Goal: Task Accomplishment & Management: Use online tool/utility

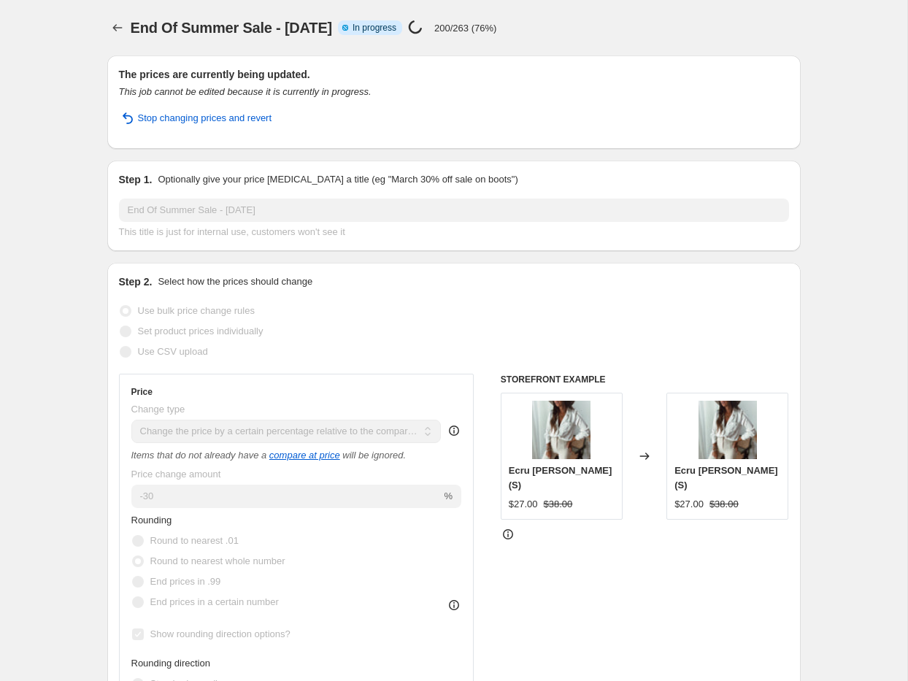
select select "pcap"
select select "no_change"
select select "collection"
select select "product_type"
select select "not_equal"
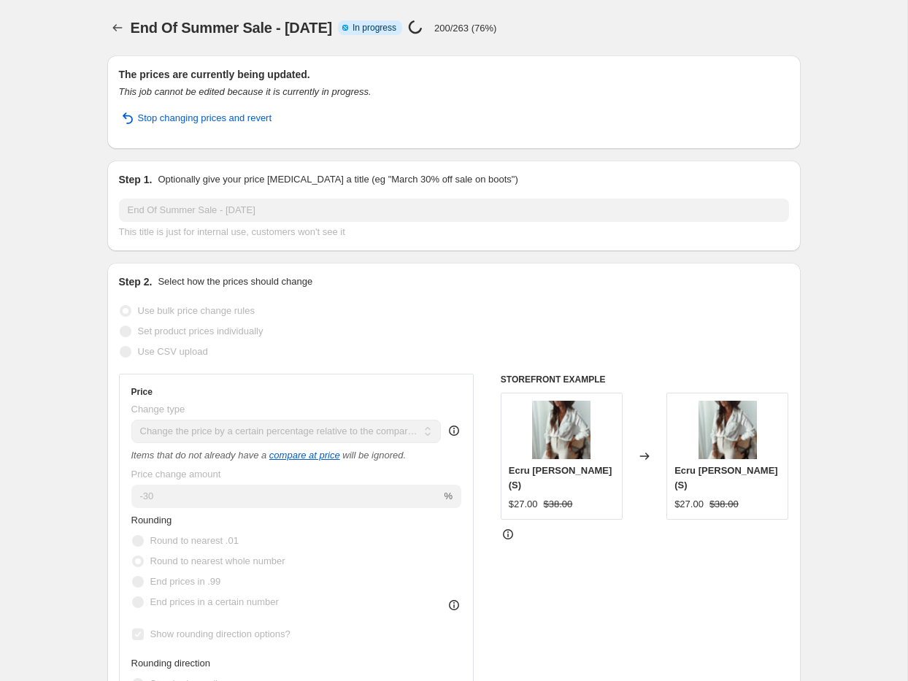
select select "product_type"
select select "not_equal"
select select "product_status"
drag, startPoint x: 0, startPoint y: 0, endPoint x: 720, endPoint y: 4, distance: 719.8
click at [718, 4] on div "End Of Summer Sale - [DATE]. This page is ready End Of Summer Sale - [DATE] Inf…" at bounding box center [453, 27] width 693 height 55
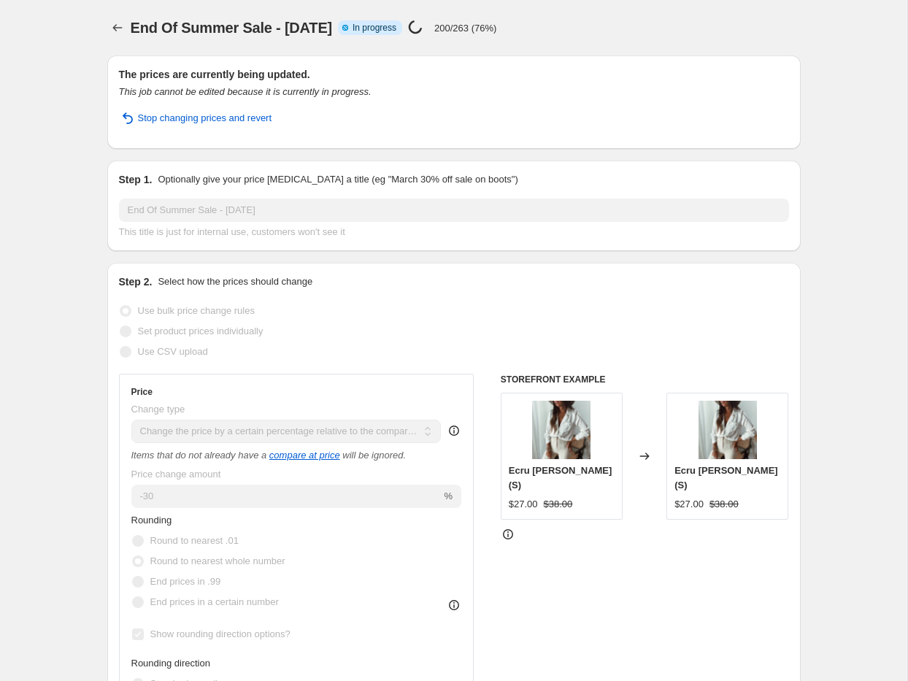
drag, startPoint x: 905, startPoint y: 37, endPoint x: 1307, endPoint y: 43, distance: 402.3
click at [907, 43] on html "Home Settings Plans Skip to content End Of Summer Sale - [DATE]. This page is r…" at bounding box center [454, 340] width 908 height 681
